Goal: Task Accomplishment & Management: Manage account settings

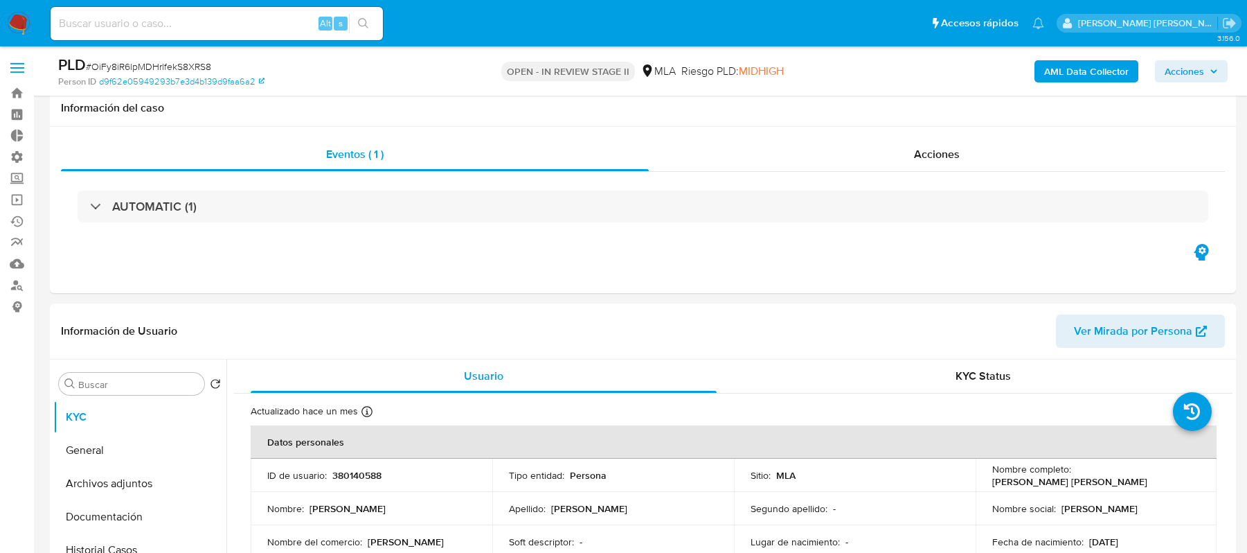
select select "10"
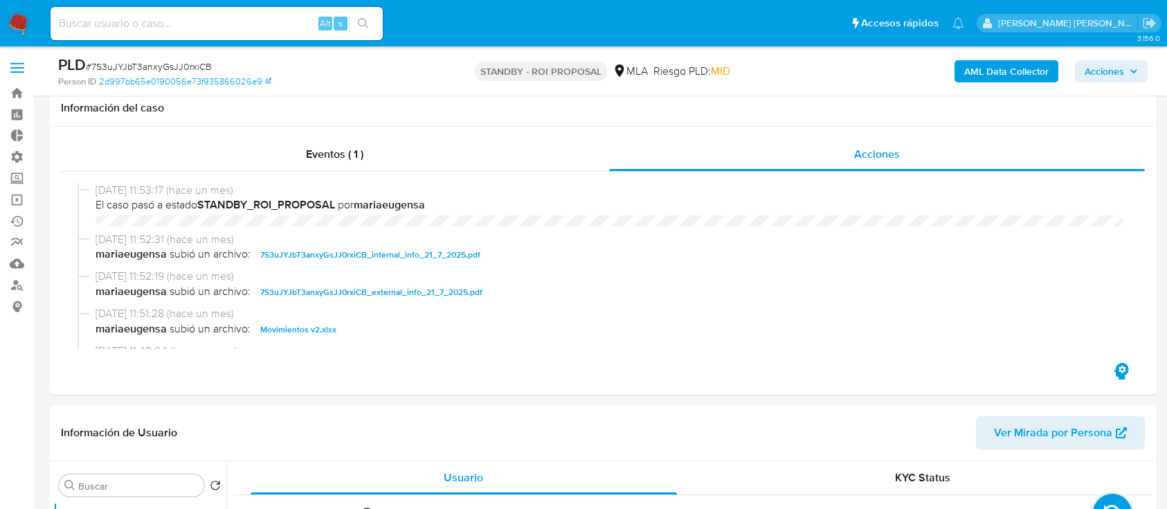
select select "10"
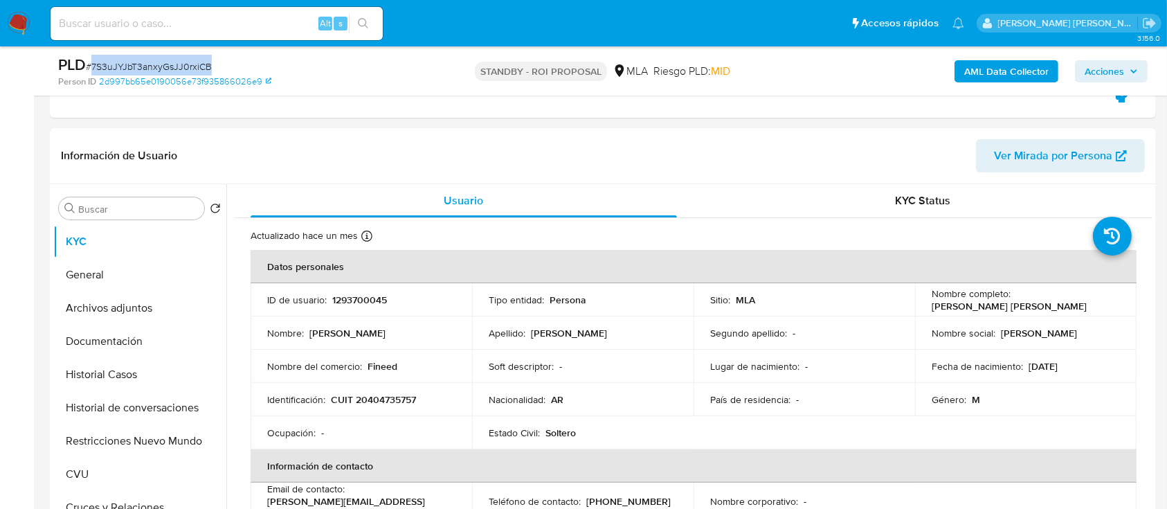
scroll to position [277, 0]
drag, startPoint x: 249, startPoint y: 14, endPoint x: 259, endPoint y: 16, distance: 9.9
click at [249, 16] on input at bounding box center [217, 24] width 332 height 18
paste input "7S3uJYJbT3anxyGsJJ0rxiCB"
type input "7S3uJYJbT3anxyGsJJ0rxiCB"
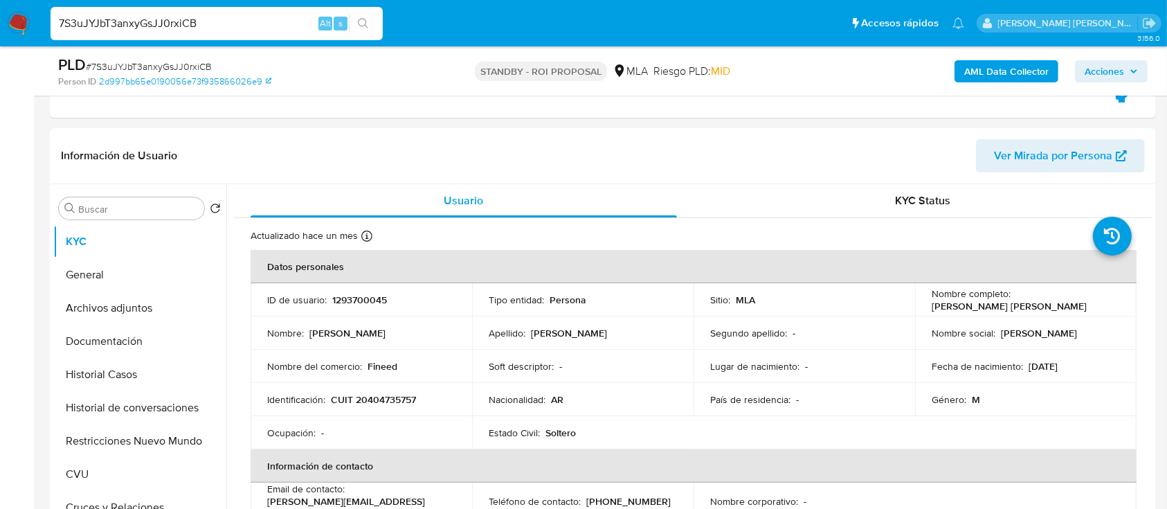
click at [369, 24] on button "search-icon" at bounding box center [363, 23] width 28 height 19
click at [362, 19] on icon "search-icon" at bounding box center [363, 23] width 11 height 11
click at [220, 41] on div "7S3uJYJbT3anxyGsJJ0rxiCB Alt s" at bounding box center [217, 23] width 332 height 39
click at [234, 33] on div "7S3uJYJbT3anxyGsJJ0rxiCB Alt s" at bounding box center [217, 23] width 332 height 33
click at [166, 307] on button "Archivos adjuntos" at bounding box center [134, 307] width 162 height 33
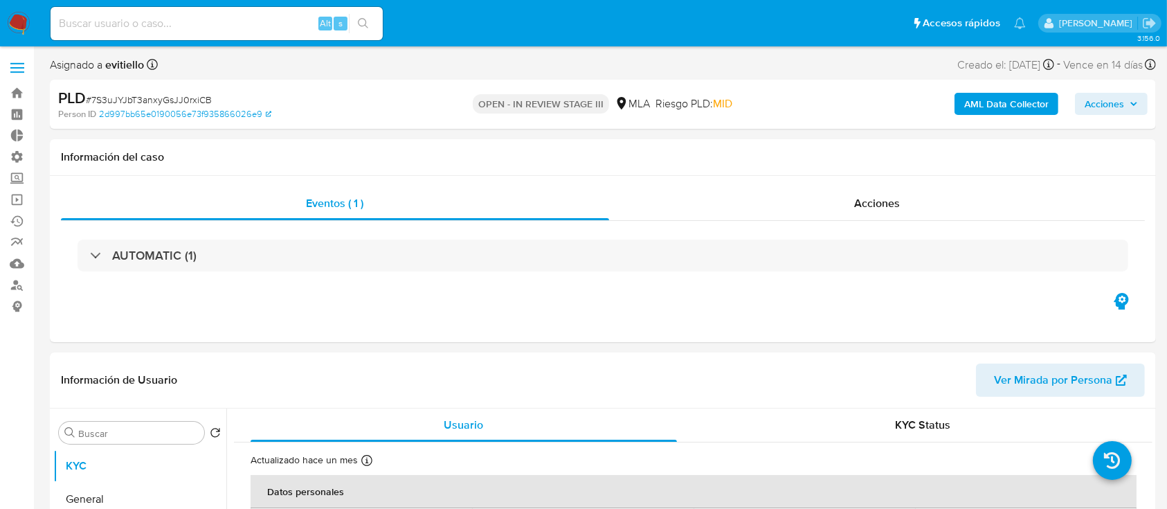
select select "10"
click at [842, 199] on div "Acciones" at bounding box center [877, 203] width 537 height 33
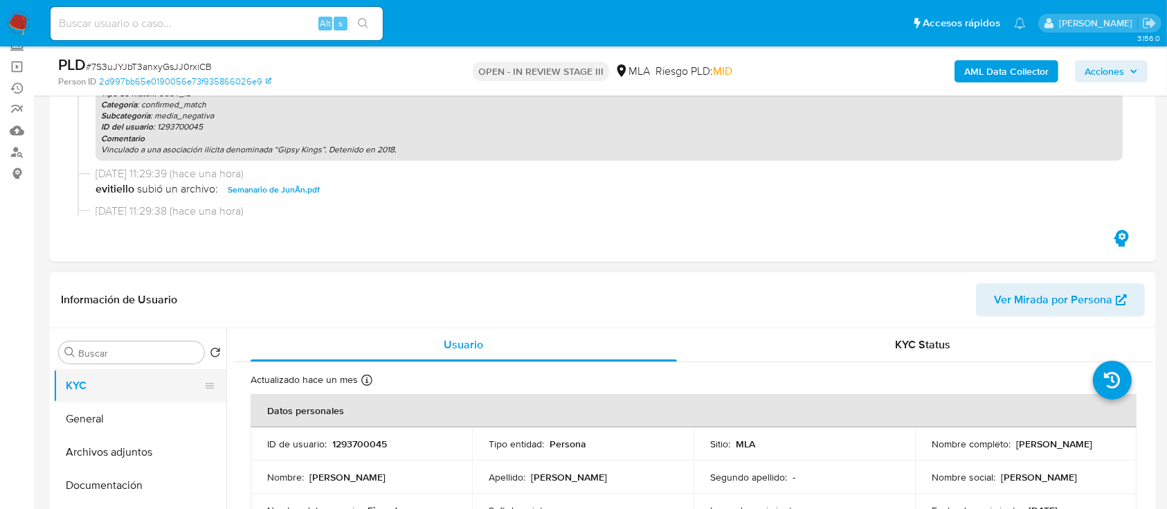
scroll to position [184, 0]
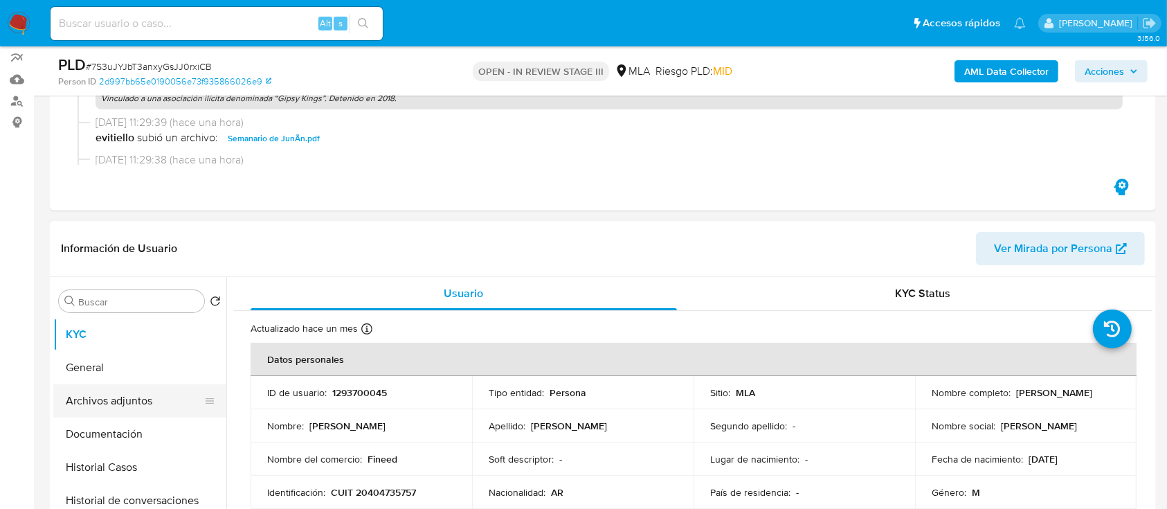
click at [145, 398] on button "Archivos adjuntos" at bounding box center [134, 400] width 162 height 33
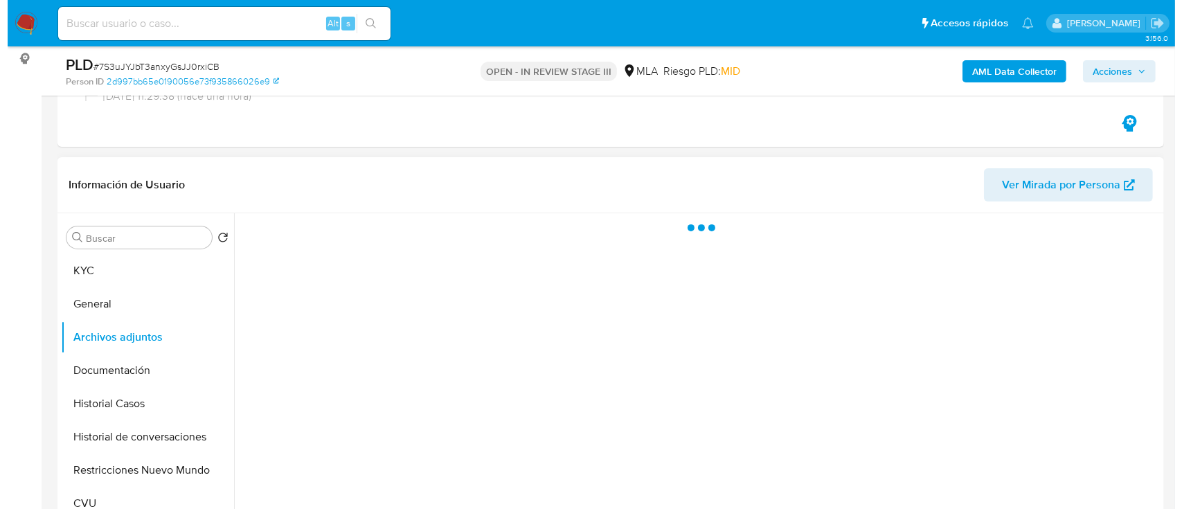
scroll to position [277, 0]
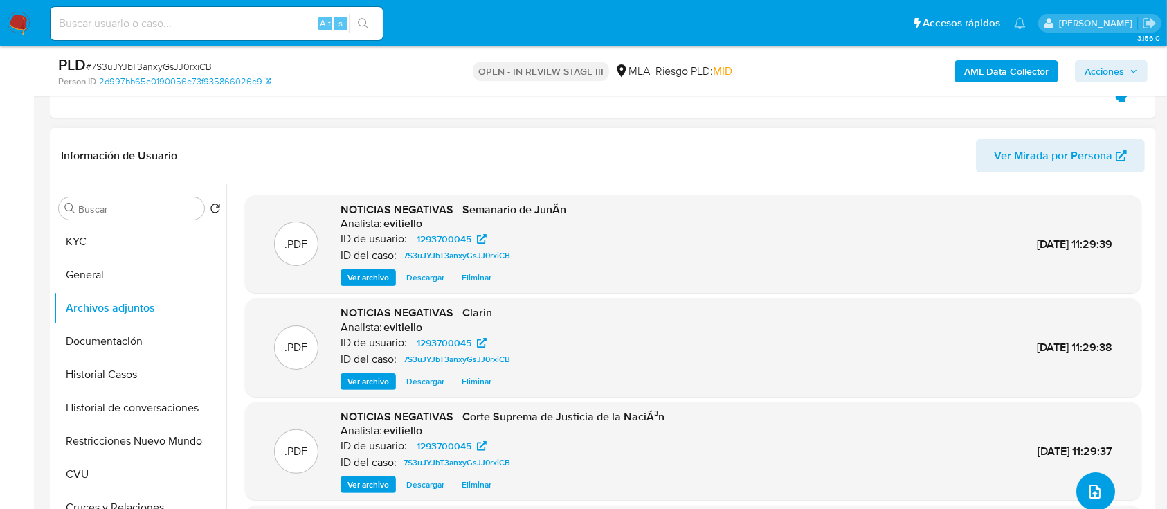
click at [1087, 493] on icon "upload-file" at bounding box center [1095, 491] width 17 height 17
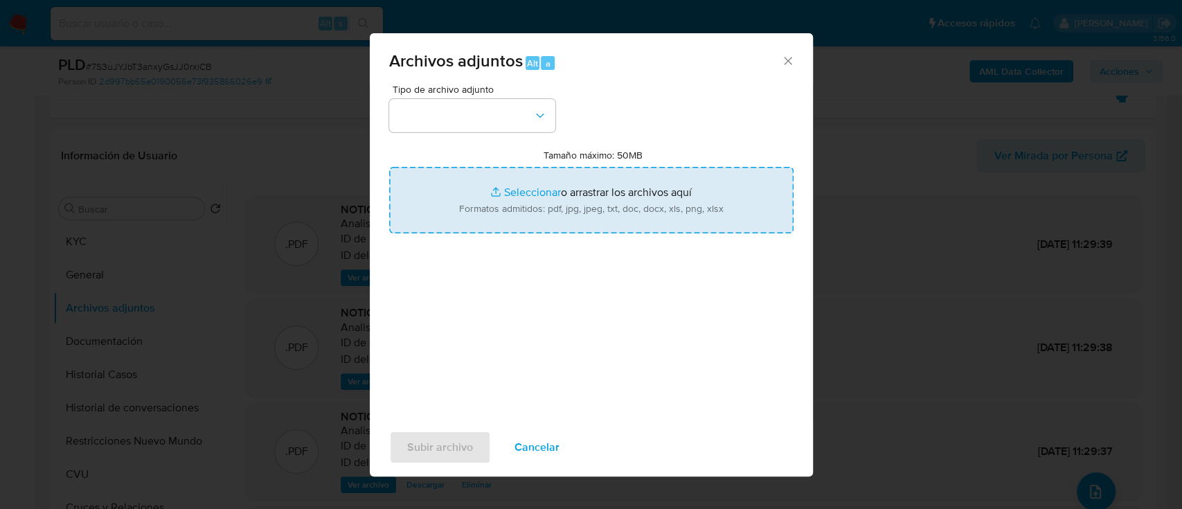
click at [543, 191] on input "Tamaño máximo: 50MB Seleccionar archivos" at bounding box center [591, 200] width 404 height 66
type input "C:\fakepath\Caselog 7S3uJYJbT3anxyGsJJ0rxiCB.docx"
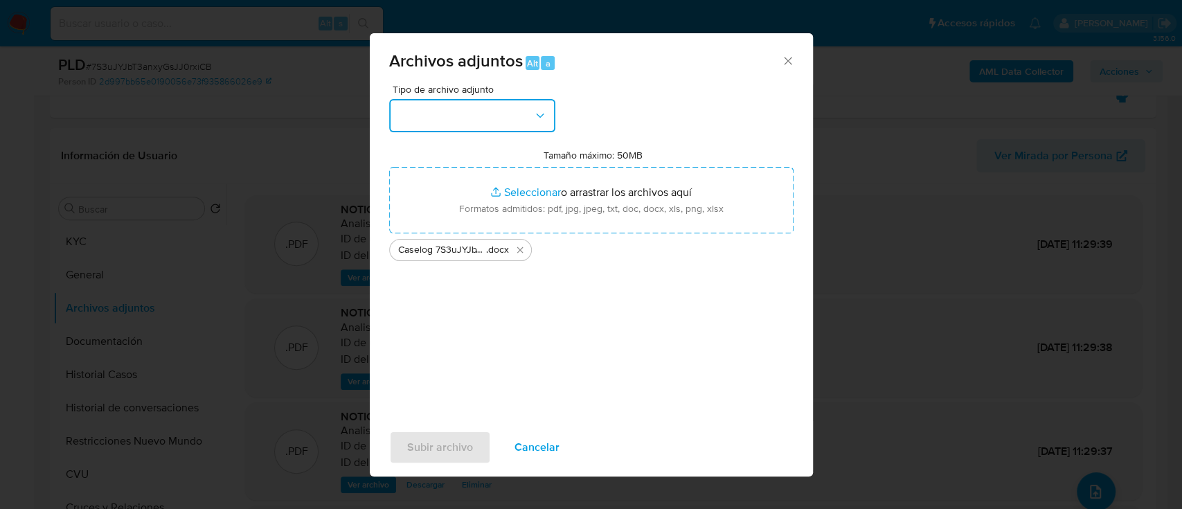
drag, startPoint x: 494, startPoint y: 108, endPoint x: 497, endPoint y: 127, distance: 19.6
click at [494, 108] on button "button" at bounding box center [472, 115] width 166 height 33
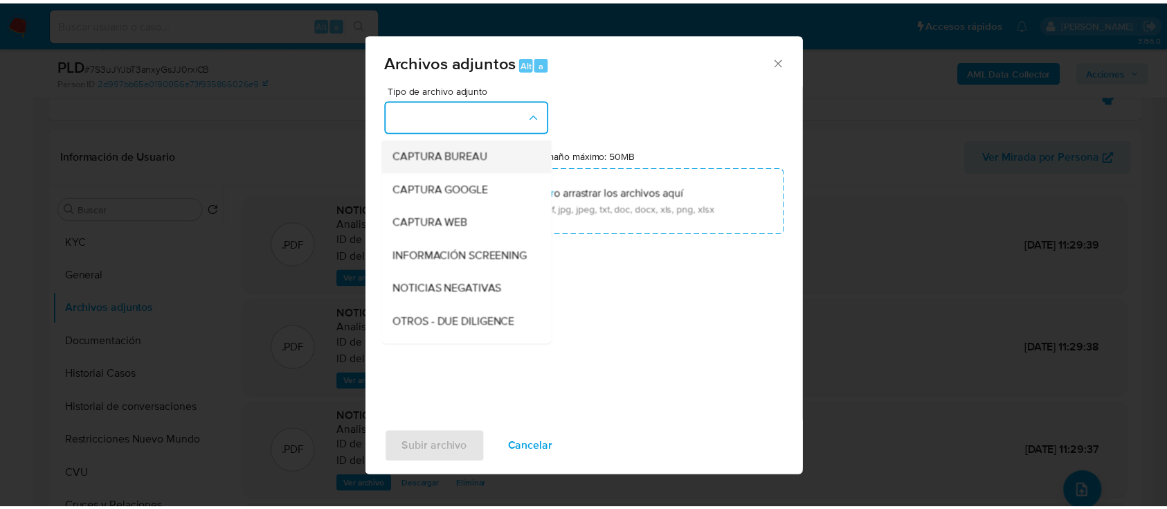
scroll to position [92, 0]
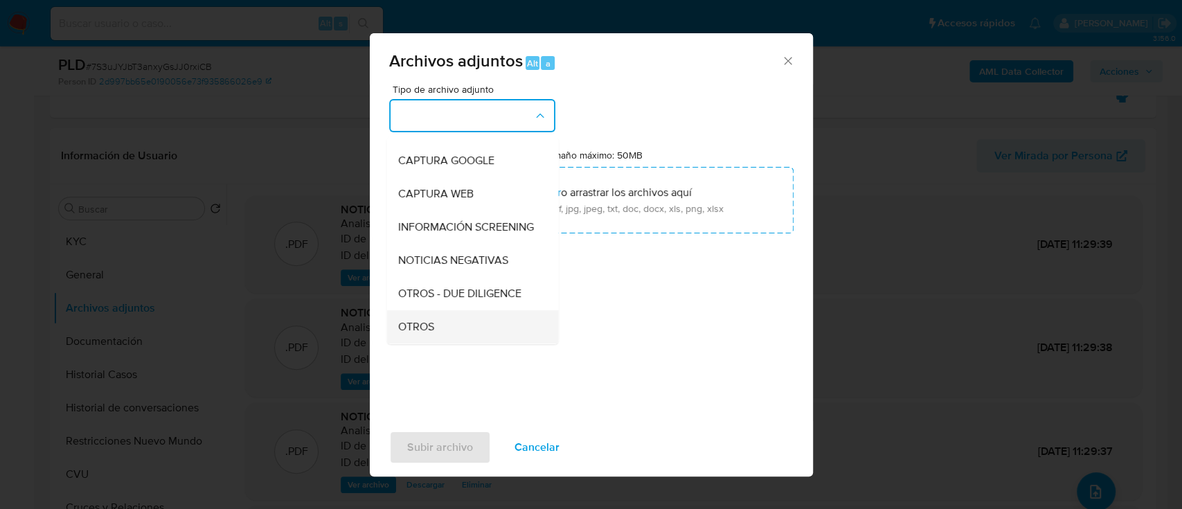
click at [443, 331] on div "OTROS" at bounding box center [467, 326] width 141 height 33
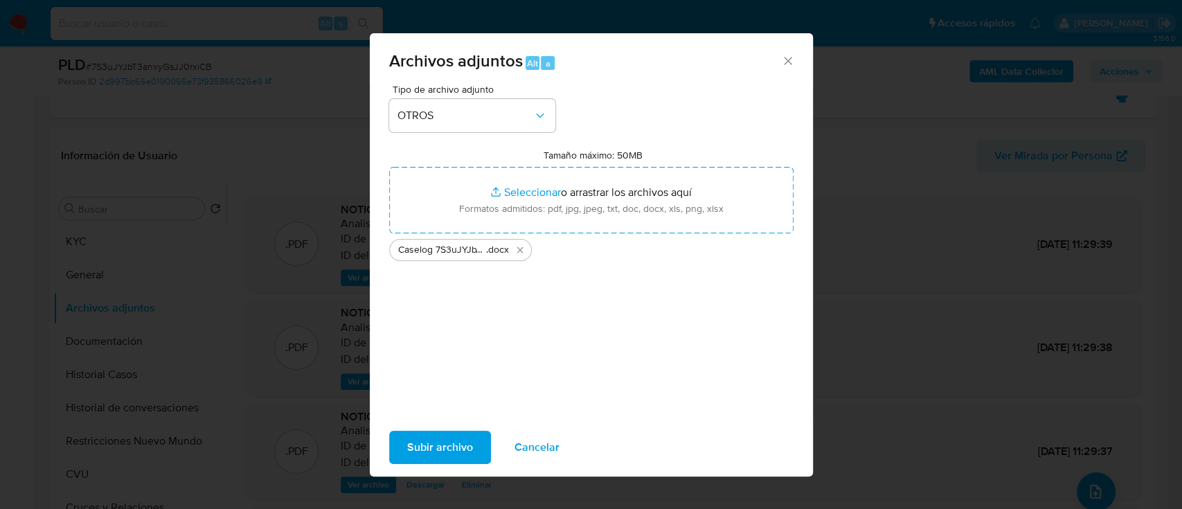
click at [438, 429] on div "Subir archivo Cancelar" at bounding box center [591, 447] width 443 height 53
click at [528, 442] on span "Cancelar" at bounding box center [536, 447] width 45 height 30
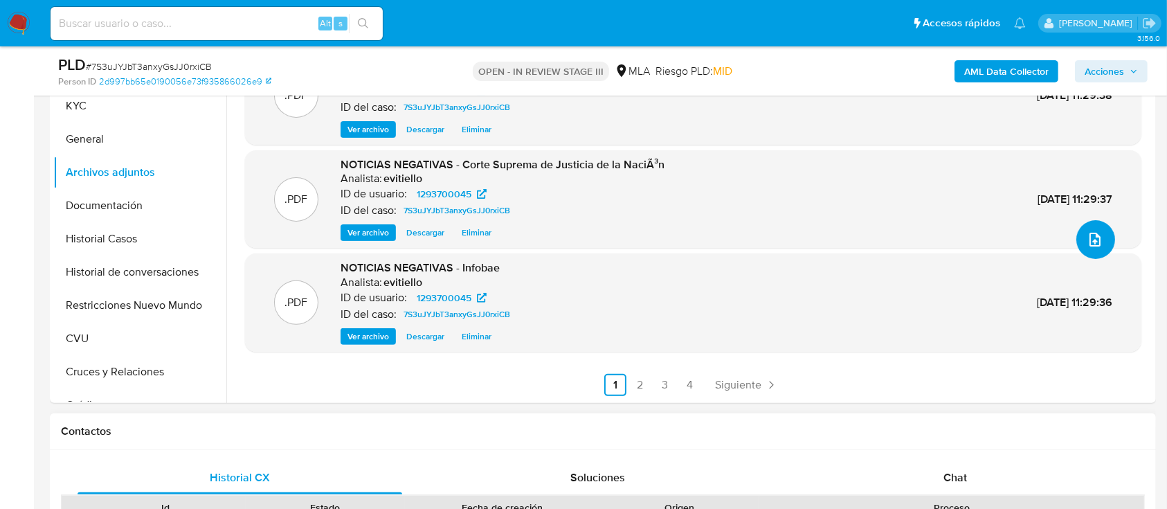
scroll to position [554, 0]
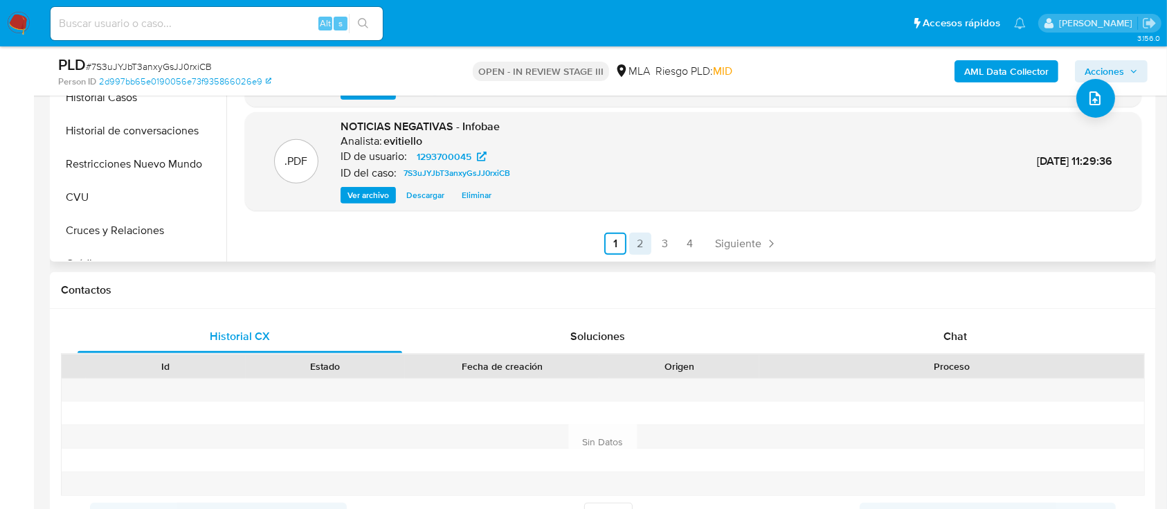
click at [637, 249] on link "2" at bounding box center [640, 244] width 22 height 22
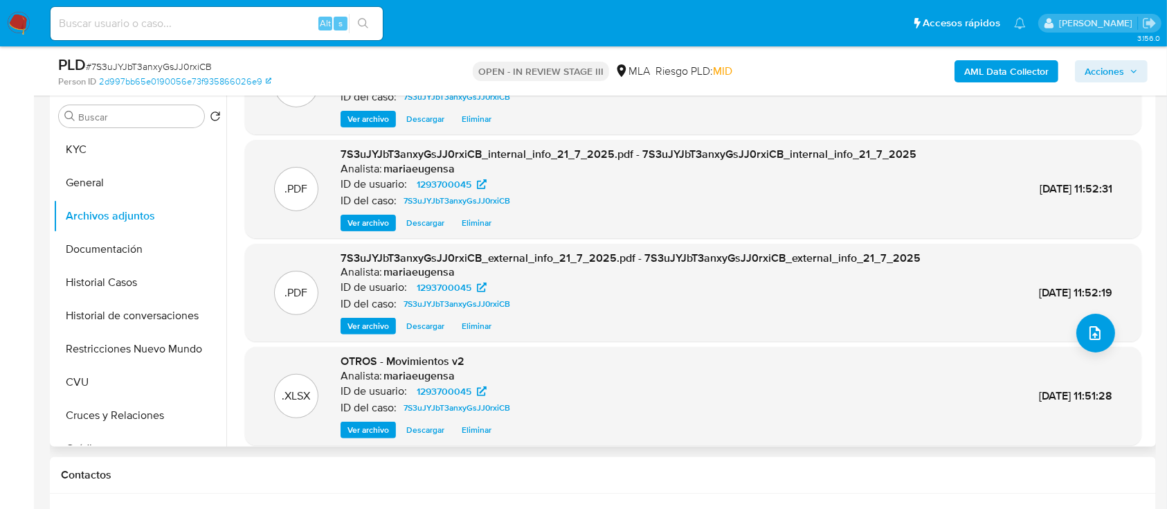
scroll to position [116, 0]
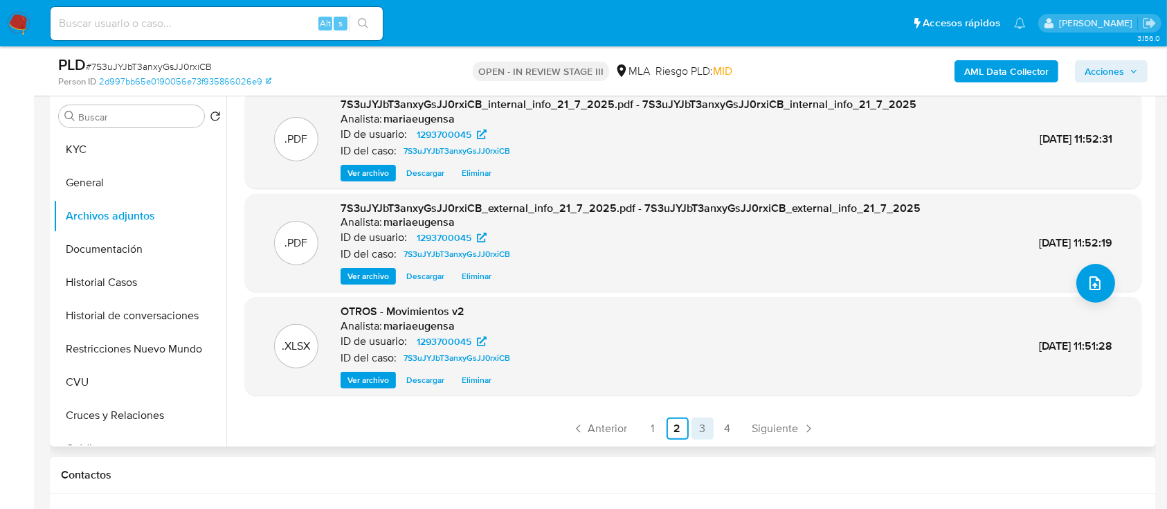
click at [711, 430] on ul "Anterior 1 2 3 4 Siguiente" at bounding box center [693, 428] width 897 height 22
click at [700, 430] on link "3" at bounding box center [703, 428] width 22 height 22
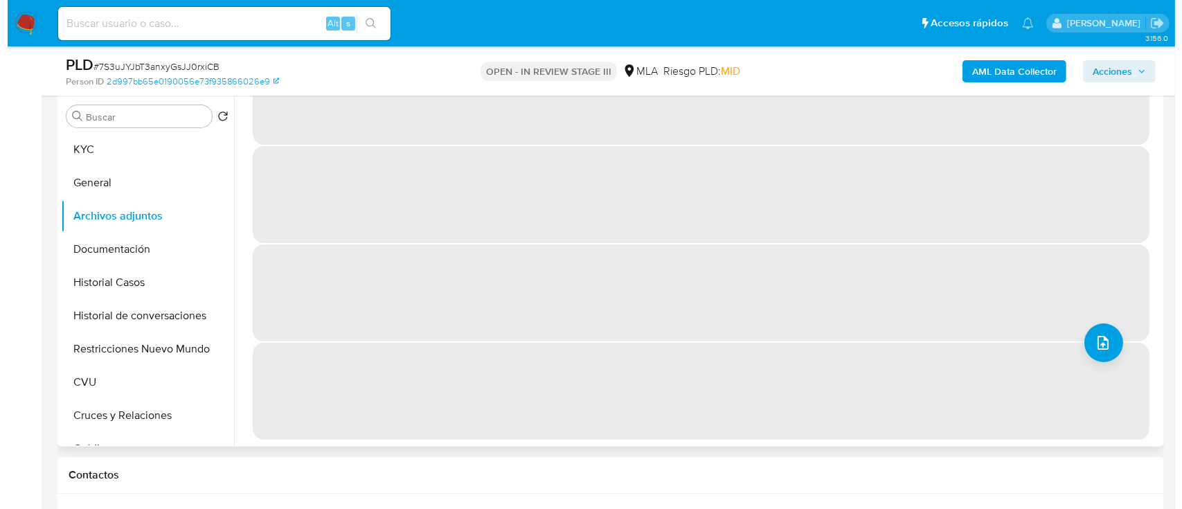
scroll to position [0, 0]
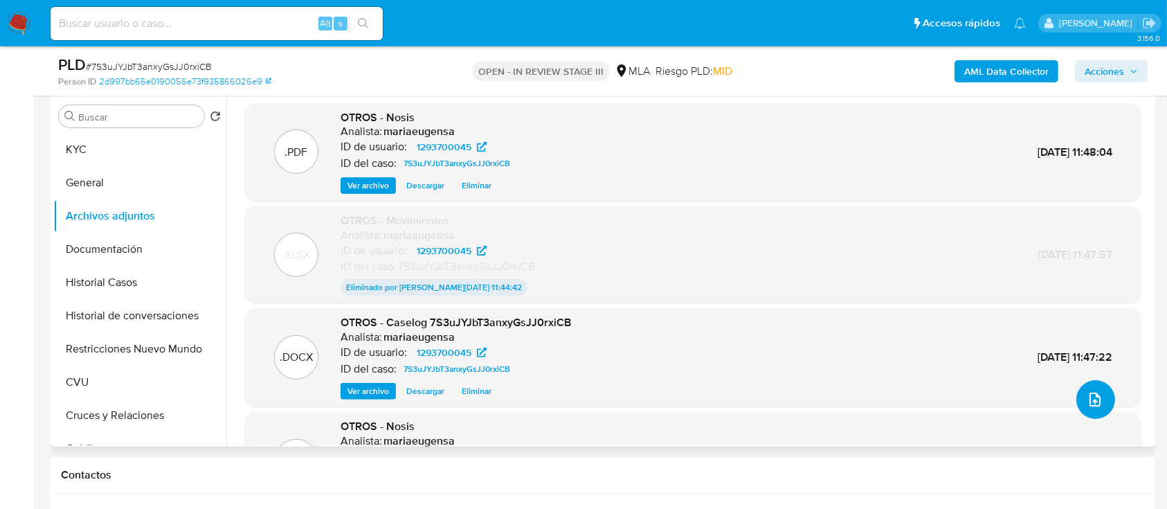
click at [1087, 391] on icon "upload-file" at bounding box center [1095, 399] width 17 height 17
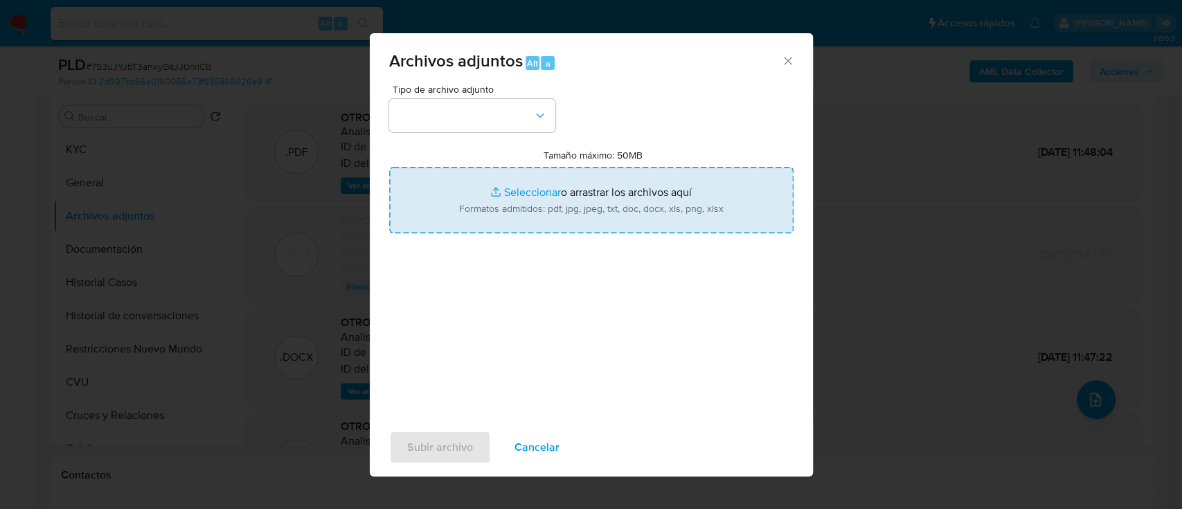
click at [538, 190] on input "Tamaño máximo: 50MB Seleccionar archivos" at bounding box center [591, 200] width 404 height 66
type input "C:\fakepath\Caselog 7S3uJYJbT3anxyGsJJ0rxiCB - v2.docx"
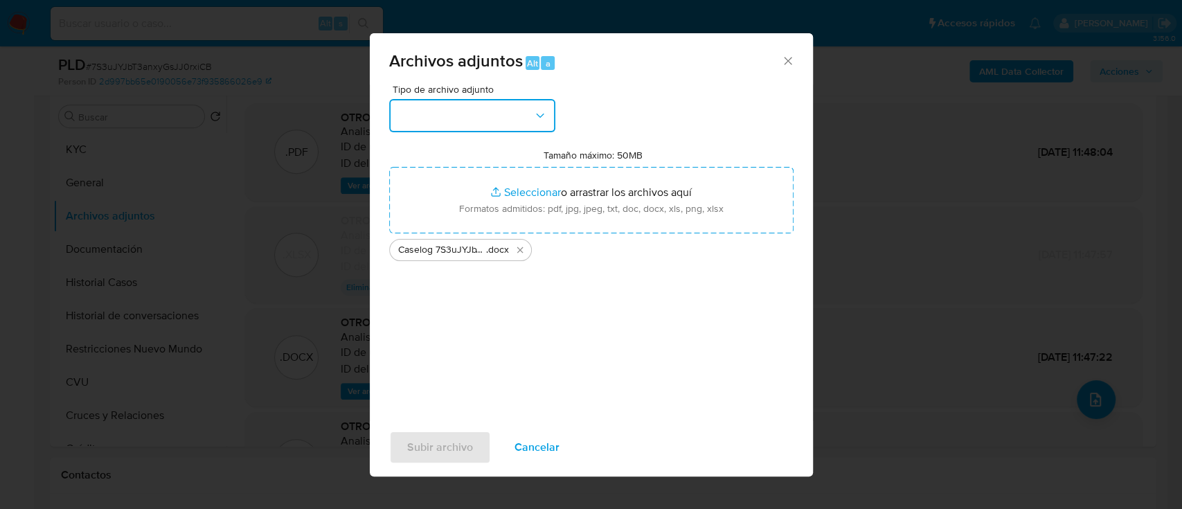
click at [478, 117] on button "button" at bounding box center [472, 115] width 166 height 33
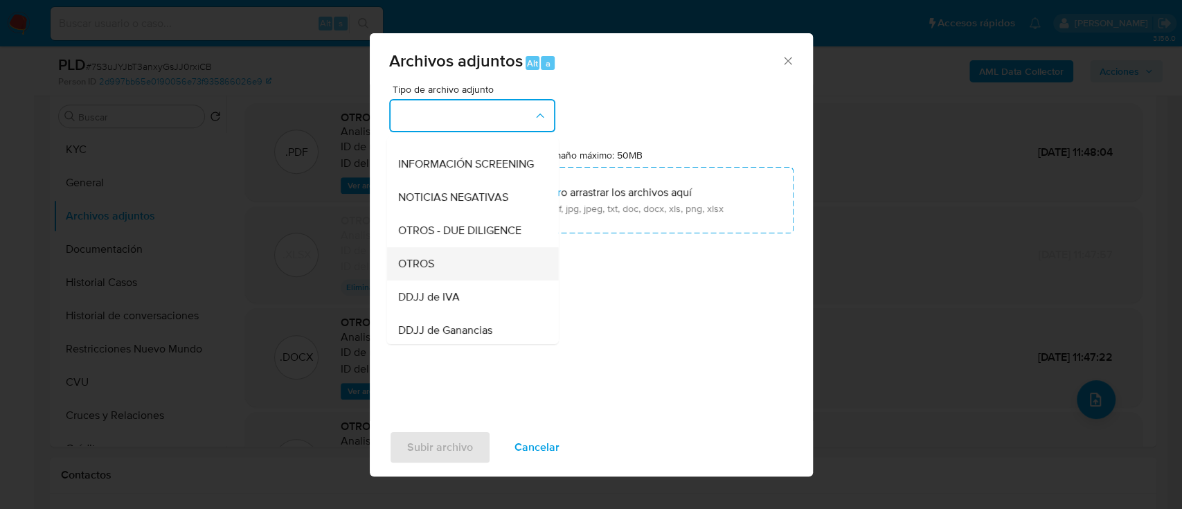
scroll to position [184, 0]
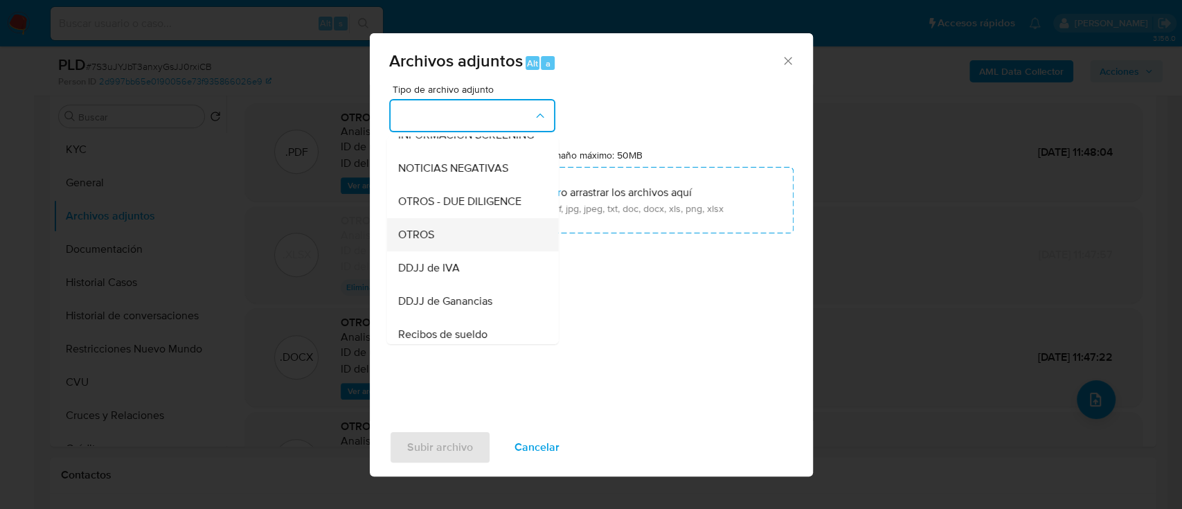
click at [494, 246] on div "OTROS" at bounding box center [467, 234] width 141 height 33
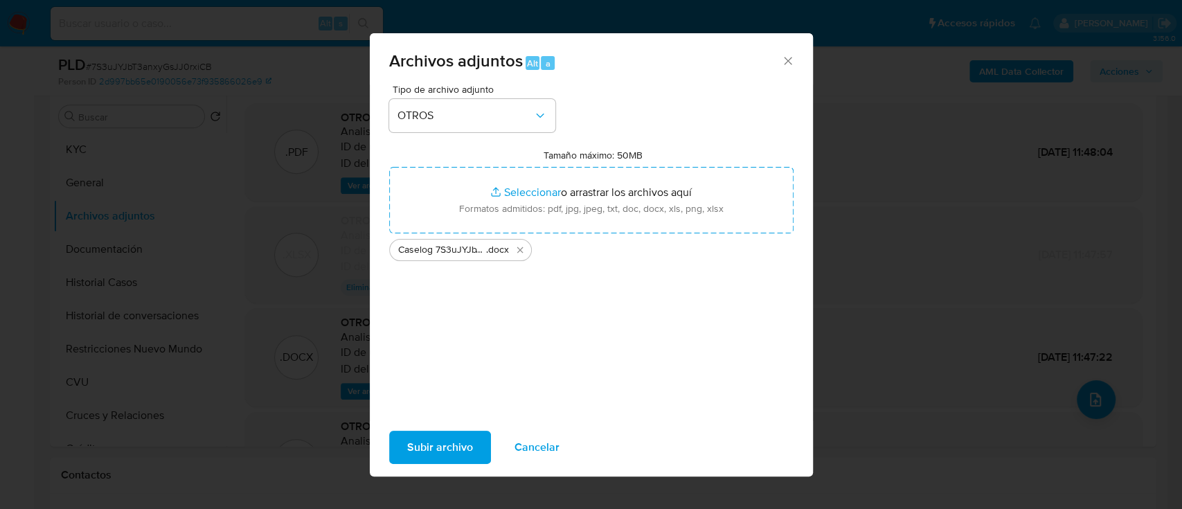
click at [448, 453] on span "Subir archivo" at bounding box center [440, 447] width 66 height 30
